Goal: Task Accomplishment & Management: Use online tool/utility

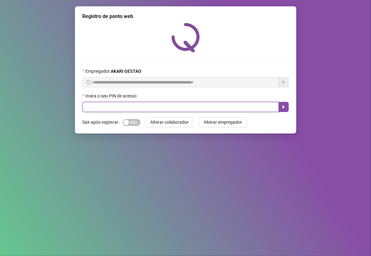
click at [218, 105] on input "text" at bounding box center [181, 107] width 196 height 10
type input "*****"
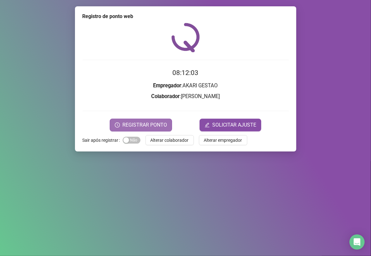
click at [133, 122] on span "REGISTRAR PONTO" at bounding box center [144, 125] width 45 height 8
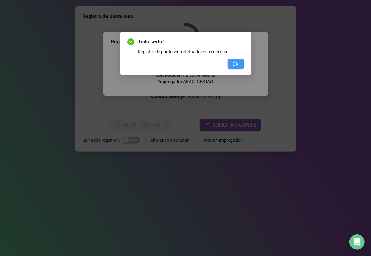
click at [237, 63] on span "OK" at bounding box center [236, 63] width 6 height 7
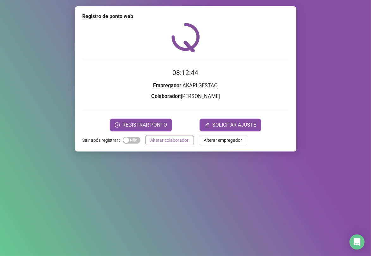
click at [178, 142] on span "Alterar colaborador" at bounding box center [170, 140] width 38 height 7
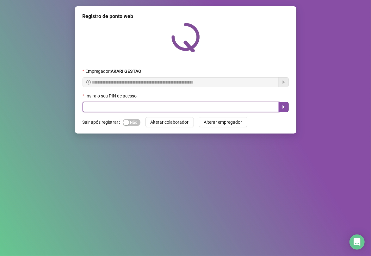
click at [203, 106] on input "text" at bounding box center [181, 107] width 196 height 10
type input "*****"
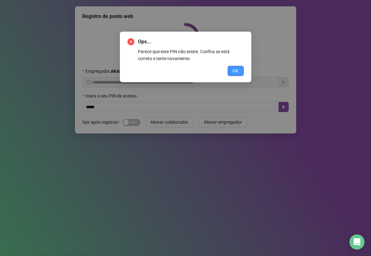
click at [240, 74] on button "OK" at bounding box center [236, 71] width 16 height 10
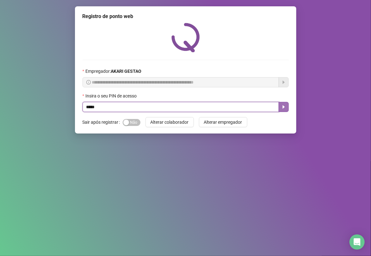
click at [282, 105] on button "button" at bounding box center [284, 107] width 10 height 10
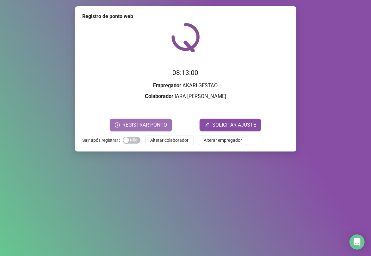
click at [161, 126] on span "REGISTRAR PONTO" at bounding box center [144, 125] width 45 height 8
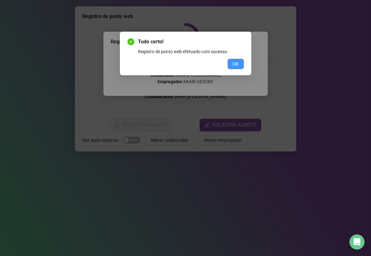
click at [235, 64] on span "OK" at bounding box center [236, 63] width 6 height 7
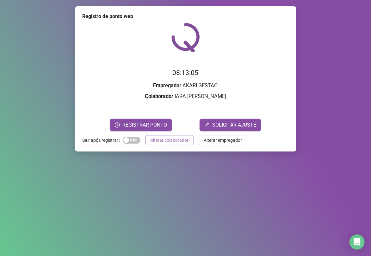
click at [173, 142] on span "Alterar colaborador" at bounding box center [170, 140] width 38 height 7
